Goal: Book appointment/travel/reservation

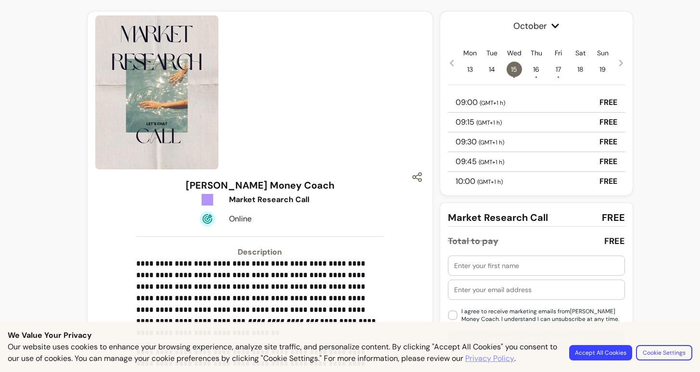
click at [557, 69] on span "17 •" at bounding box center [558, 69] width 15 height 15
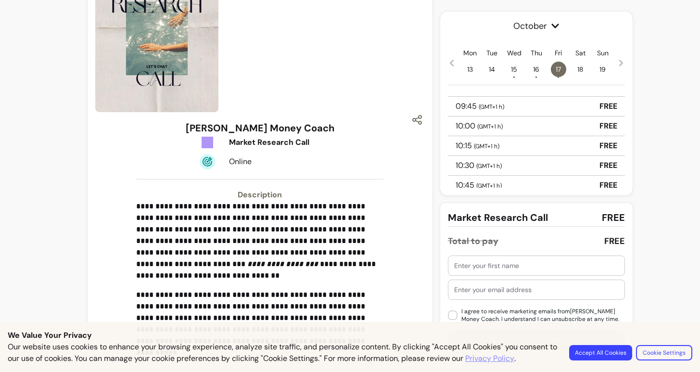
scroll to position [57, 0]
click at [623, 354] on button "Accept All Cookies" at bounding box center [600, 352] width 61 height 15
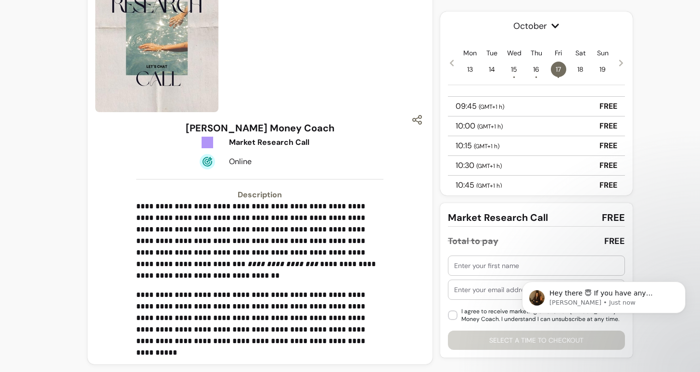
scroll to position [0, 0]
click at [650, 247] on div "**********" at bounding box center [350, 157] width 700 height 429
click at [494, 166] on span "( GMT+1 h )" at bounding box center [489, 166] width 26 height 8
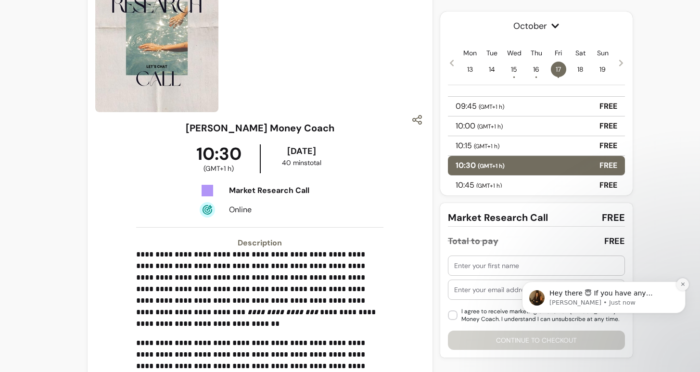
click at [683, 284] on icon "Dismiss notification" at bounding box center [682, 284] width 3 height 3
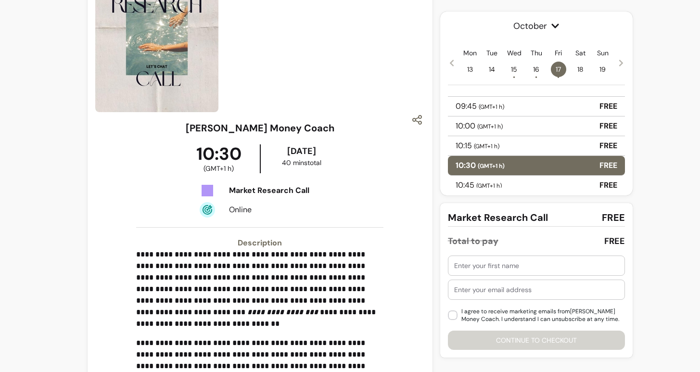
click at [478, 264] on input "text" at bounding box center [536, 266] width 165 height 10
type input "[PERSON_NAME] [PERSON_NAME]"
click at [517, 293] on input "text" at bounding box center [536, 290] width 165 height 10
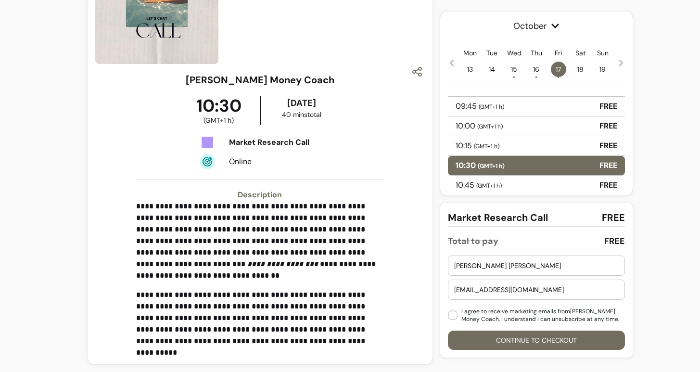
scroll to position [105, 0]
type input "[EMAIL_ADDRESS][DOMAIN_NAME]"
click at [533, 340] on button "Continue to checkout" at bounding box center [536, 340] width 172 height 19
